Goal: Contribute content

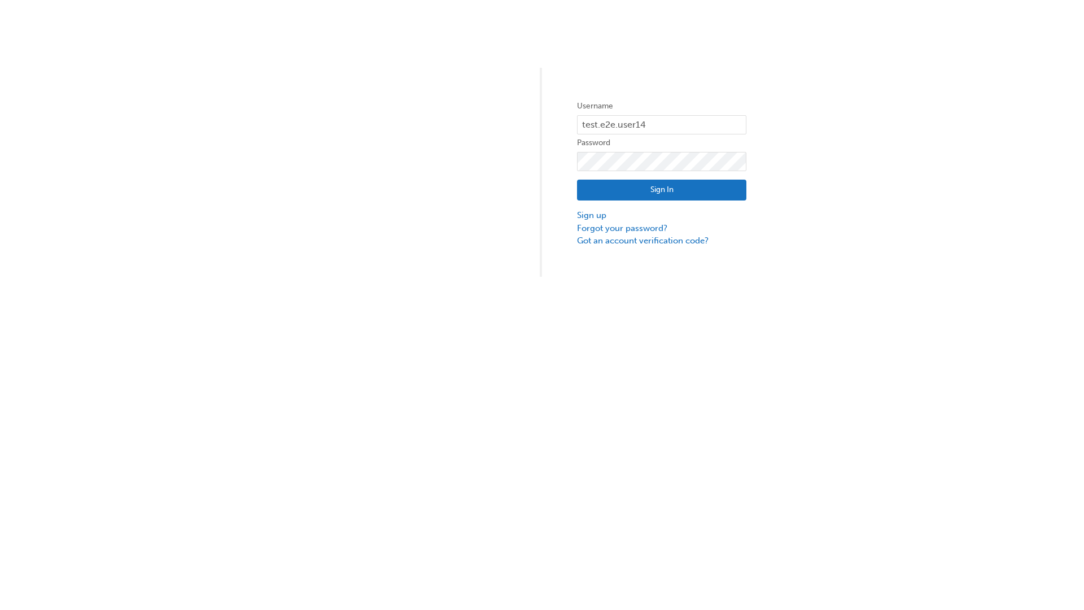
type input "test.e2e.user14"
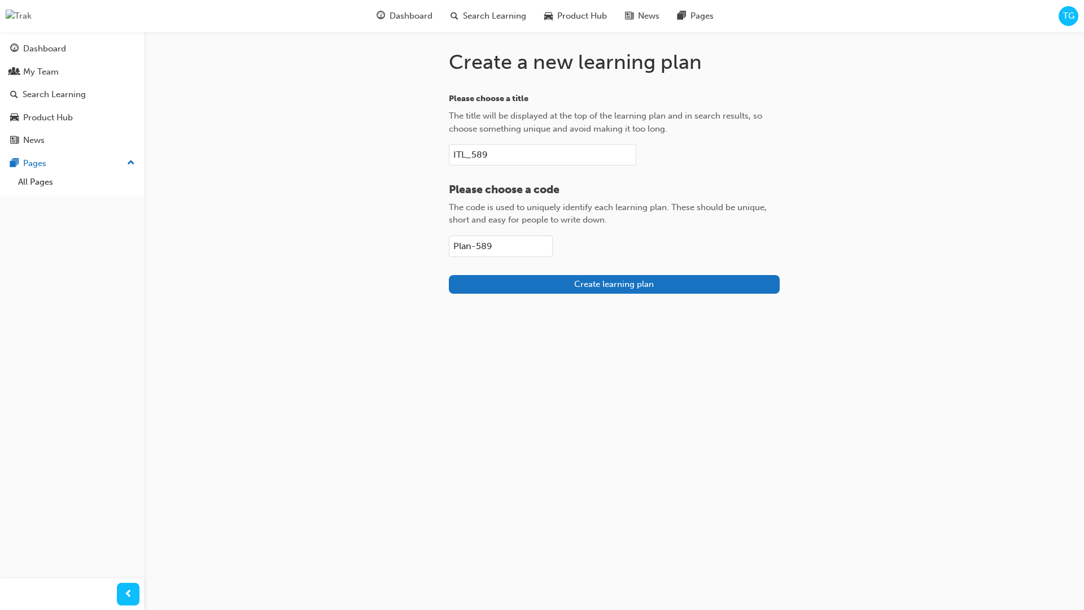
type input "Plan-589"
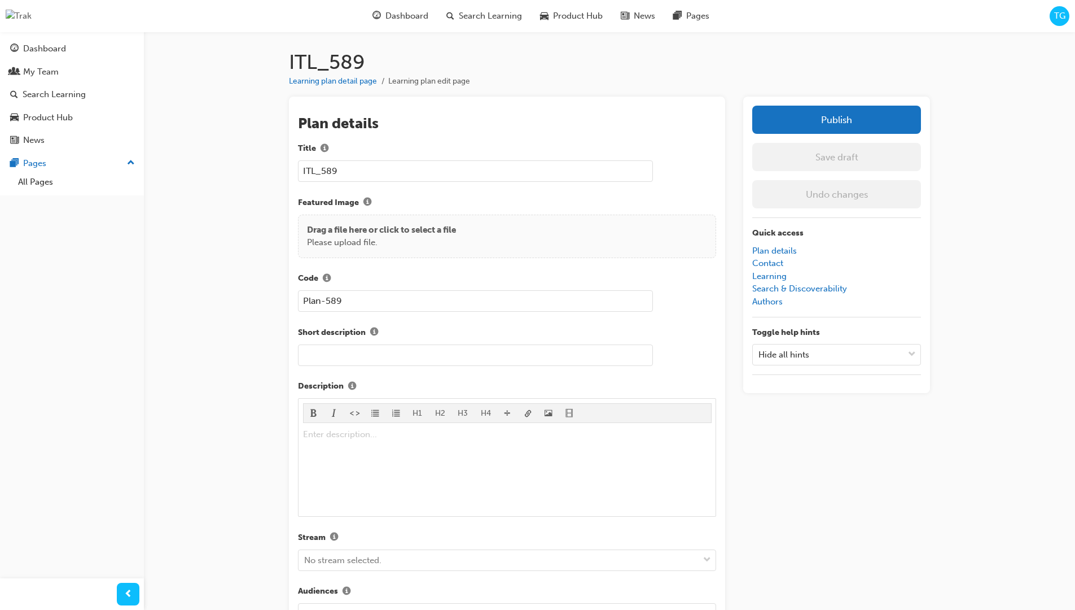
scroll to position [160, 0]
